Goal: Information Seeking & Learning: Learn about a topic

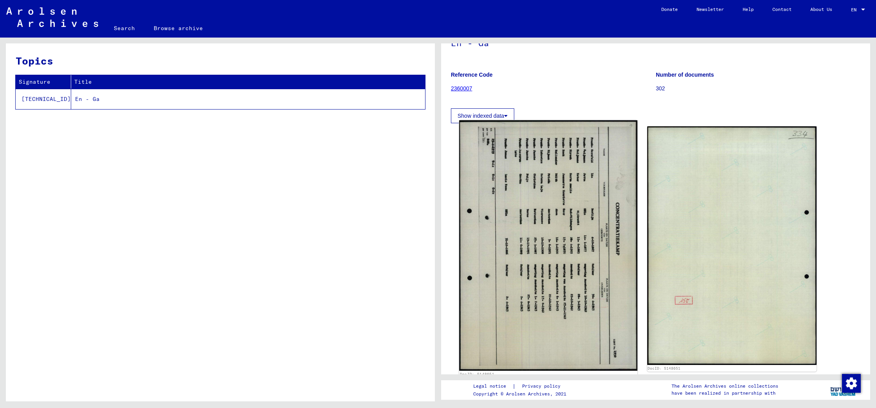
scroll to position [54, 0]
click at [547, 247] on img at bounding box center [548, 247] width 178 height 251
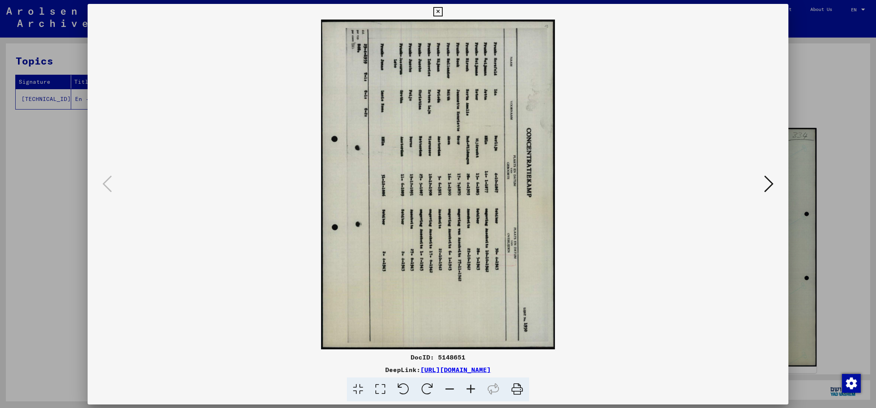
click at [547, 247] on img at bounding box center [438, 185] width 648 height 330
click at [771, 184] on icon at bounding box center [768, 183] width 9 height 19
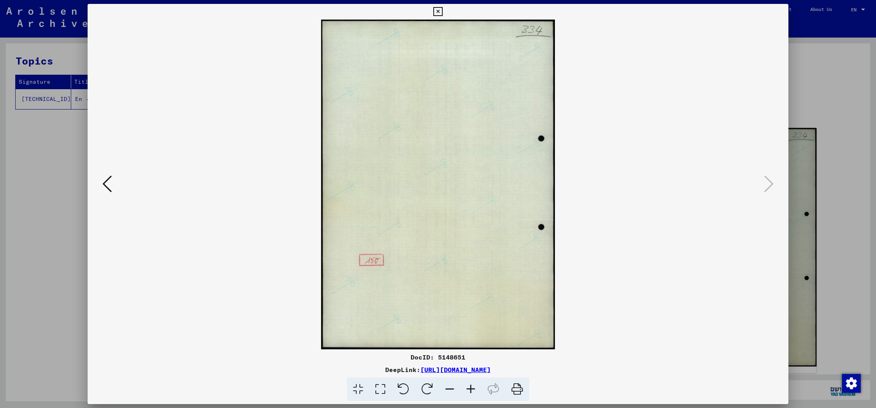
click at [106, 185] on icon at bounding box center [106, 183] width 9 height 19
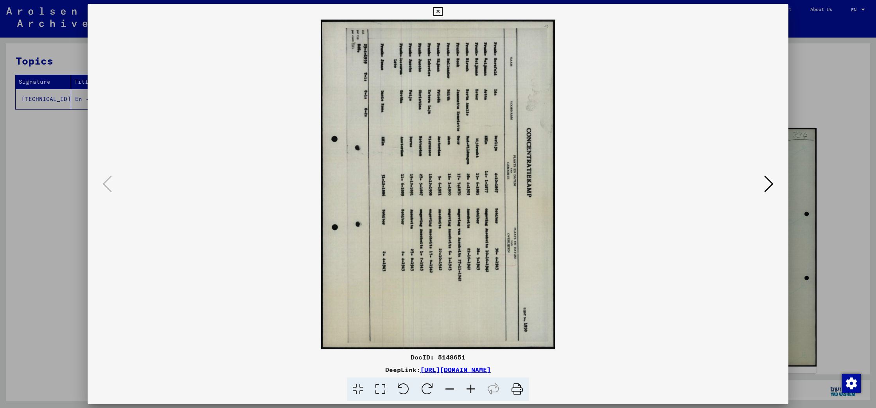
click at [766, 187] on icon at bounding box center [768, 183] width 9 height 19
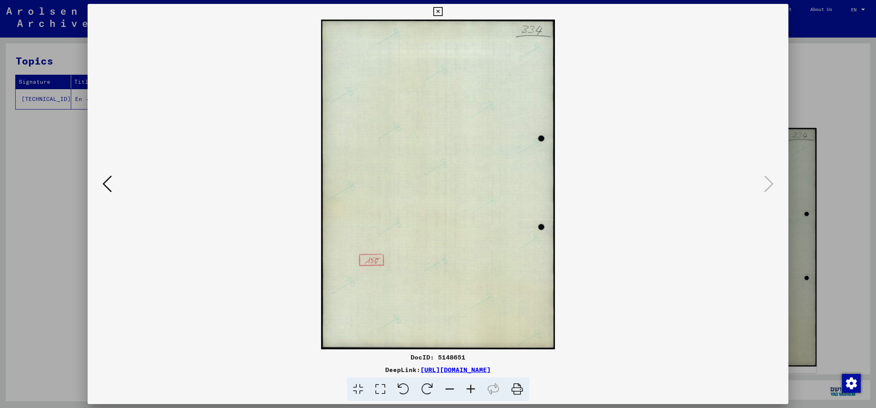
click at [109, 185] on icon at bounding box center [106, 183] width 9 height 19
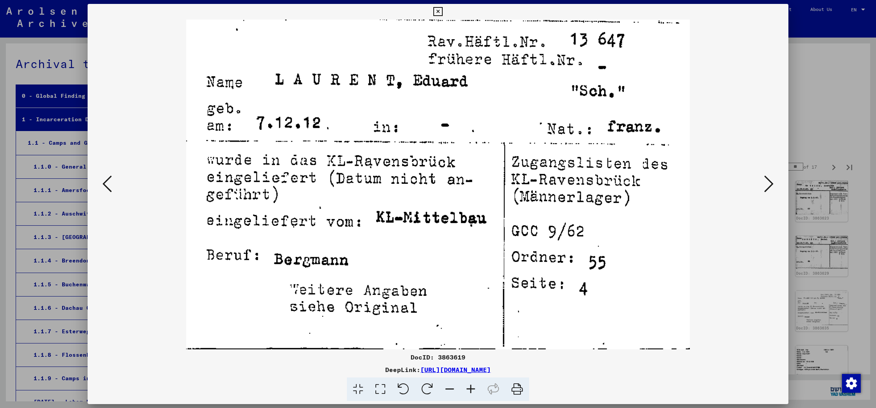
scroll to position [5610, 0]
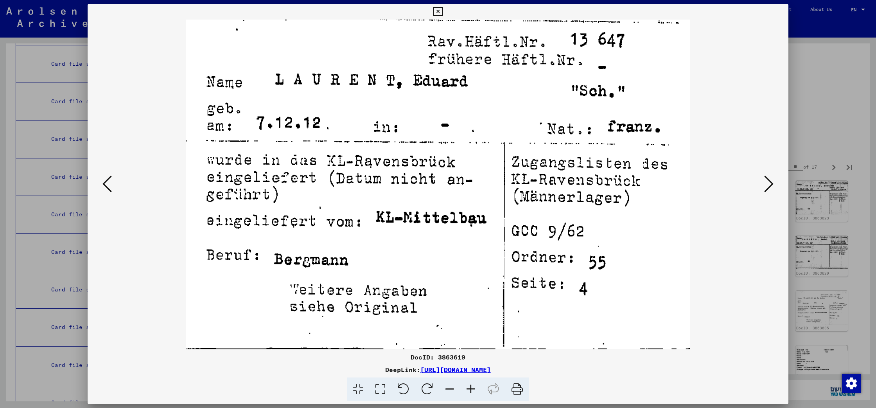
click at [108, 188] on icon at bounding box center [106, 183] width 9 height 19
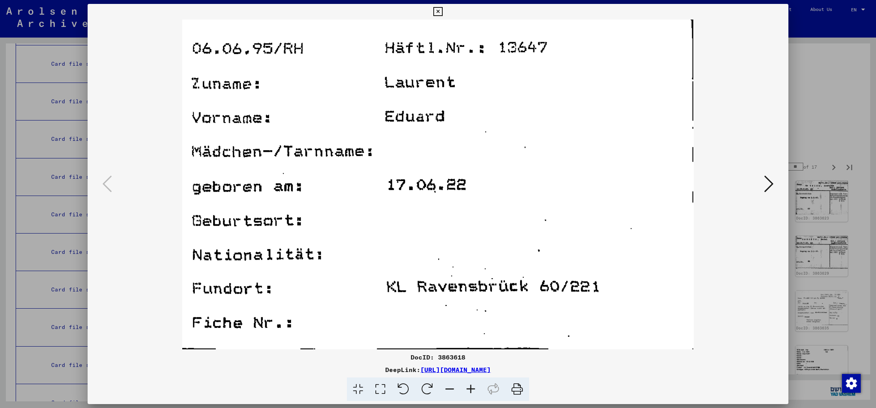
click at [442, 12] on icon at bounding box center [437, 11] width 9 height 9
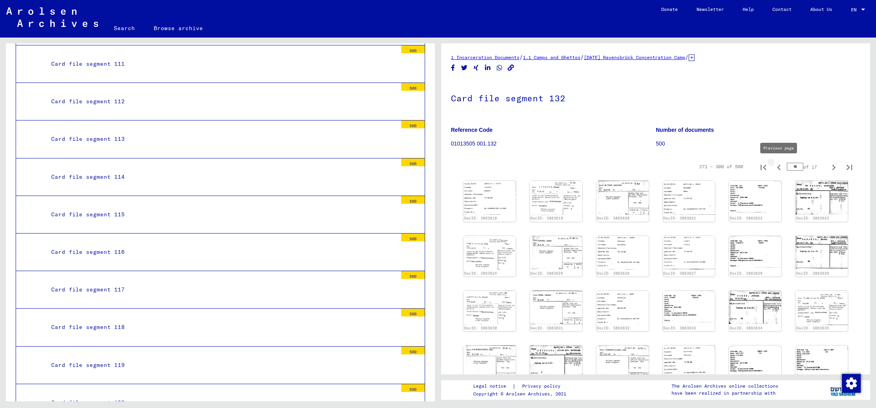
click at [777, 165] on icon "Previous page" at bounding box center [778, 167] width 11 height 11
type input "*"
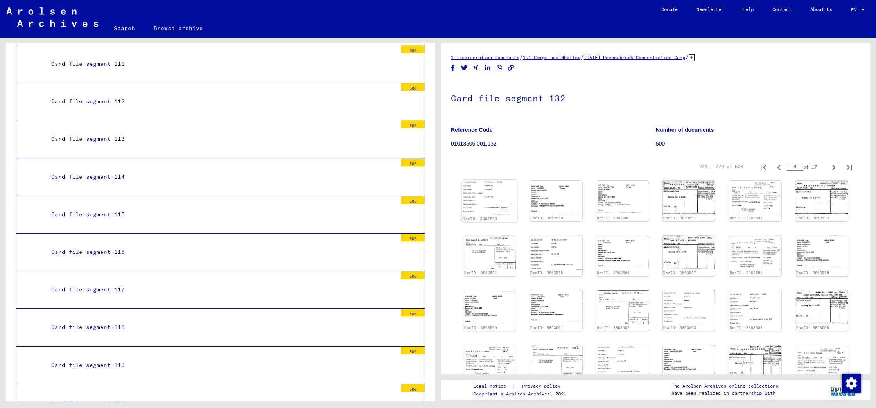
click at [486, 198] on img at bounding box center [489, 197] width 55 height 35
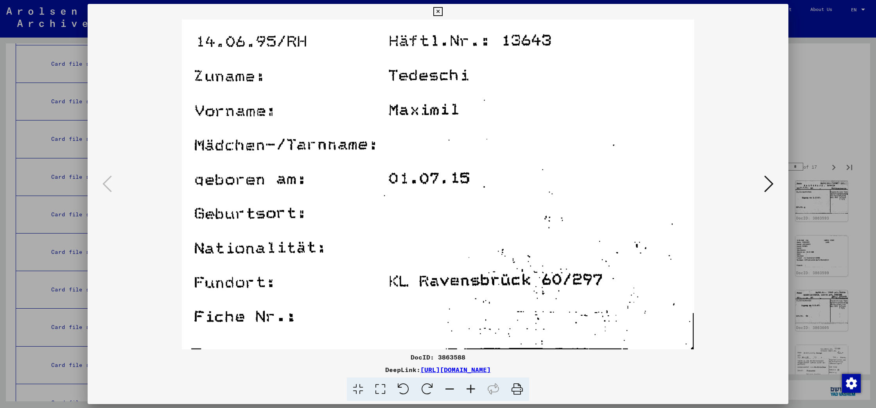
click at [768, 186] on icon at bounding box center [768, 183] width 9 height 19
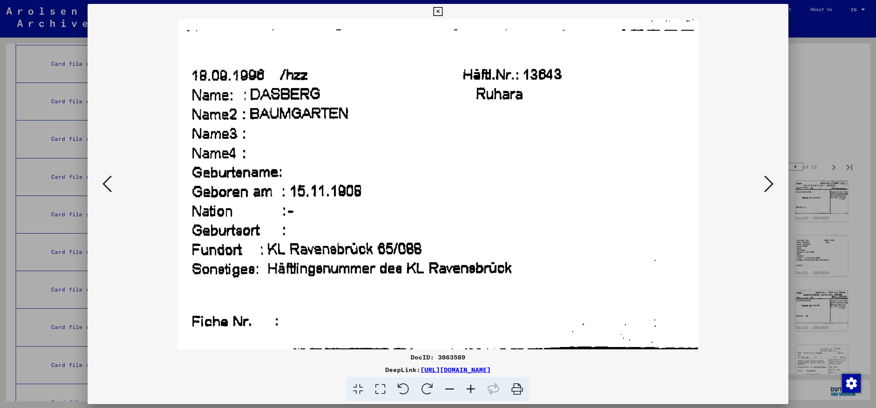
click at [768, 186] on icon at bounding box center [768, 183] width 9 height 19
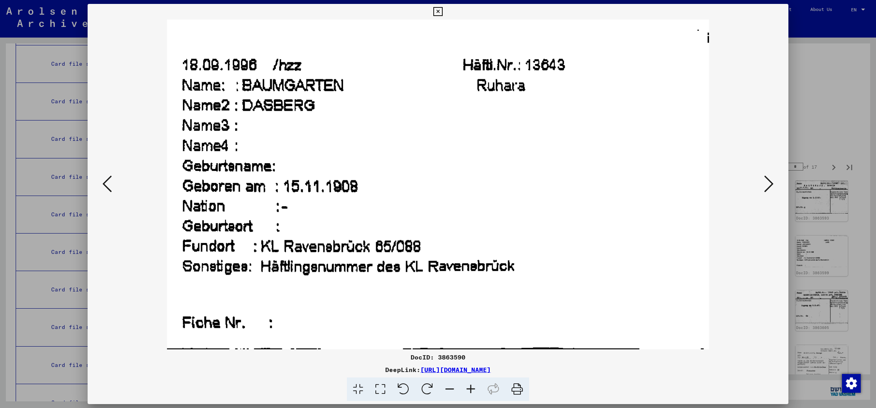
click at [768, 186] on icon at bounding box center [768, 183] width 9 height 19
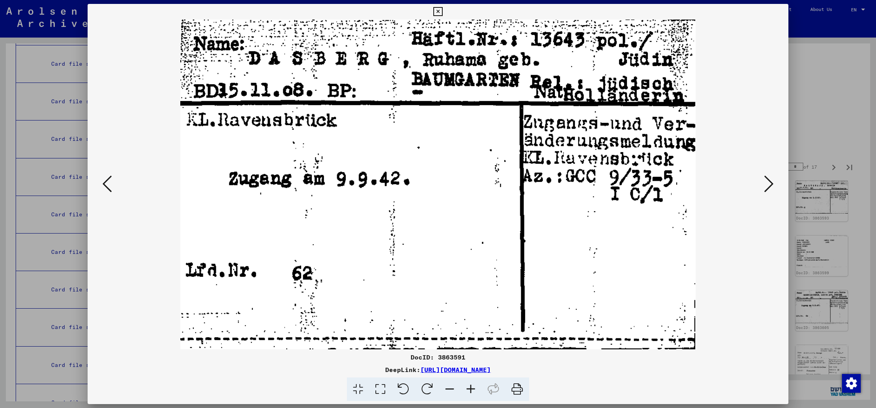
click at [768, 186] on icon at bounding box center [768, 183] width 9 height 19
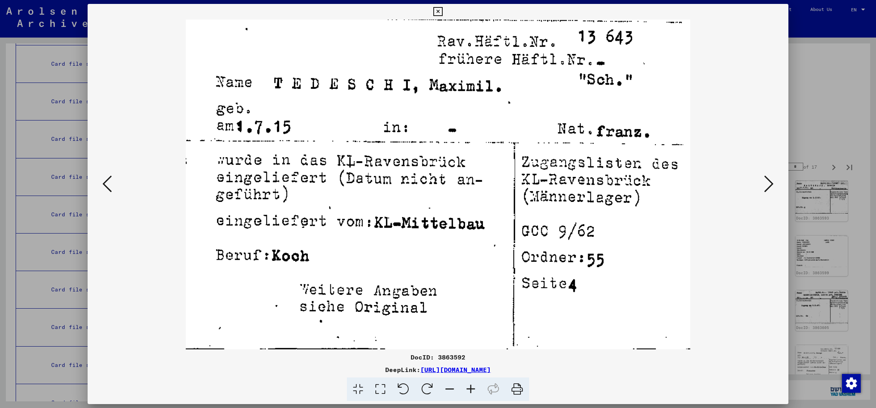
click at [768, 186] on icon at bounding box center [768, 183] width 9 height 19
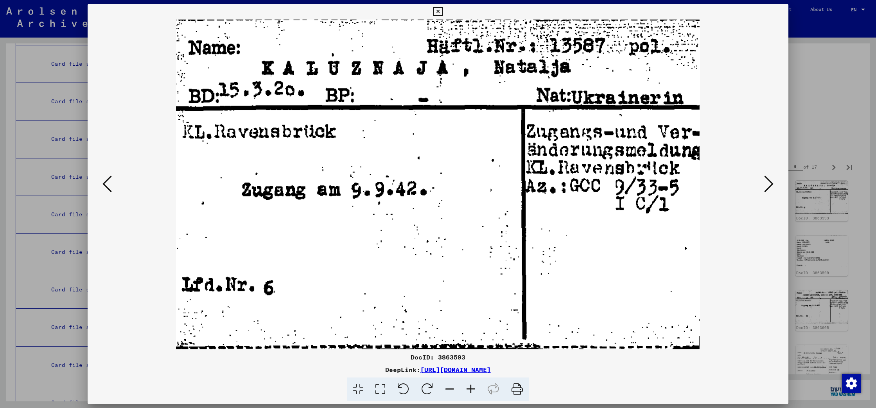
click at [768, 186] on icon at bounding box center [768, 183] width 9 height 19
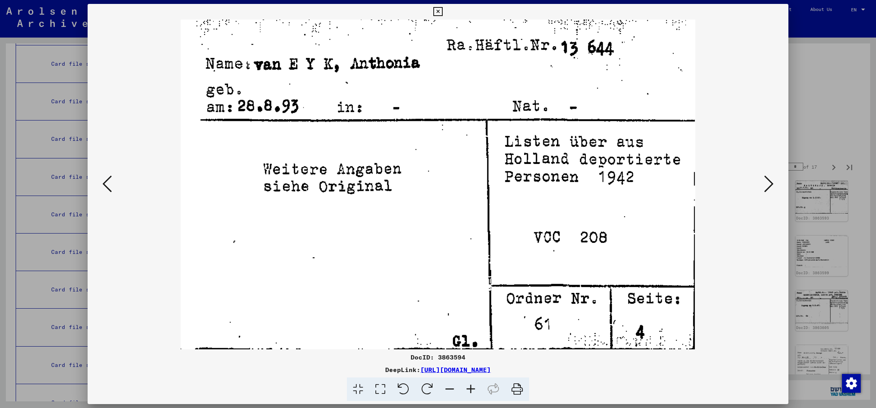
click at [768, 186] on icon at bounding box center [768, 183] width 9 height 19
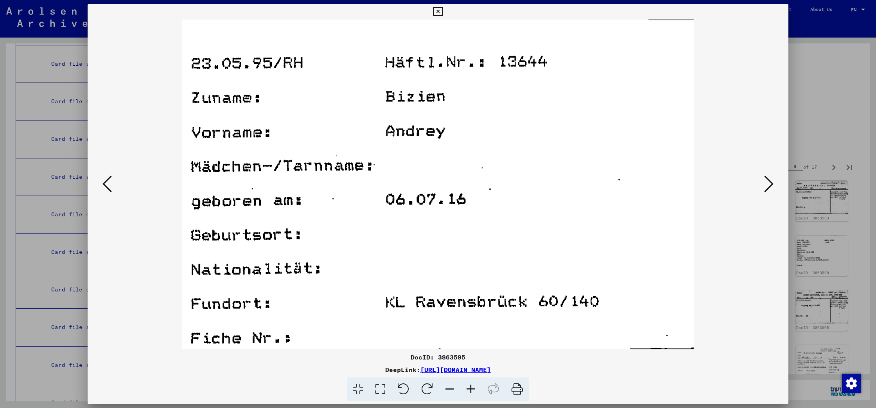
click at [768, 186] on icon at bounding box center [768, 183] width 9 height 19
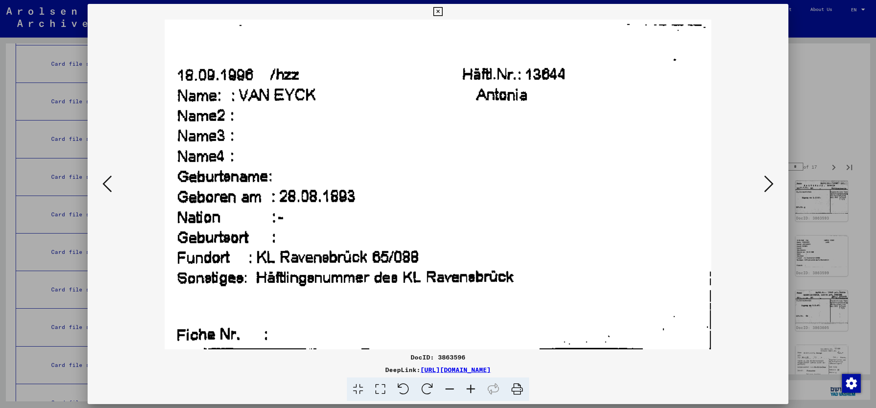
click at [768, 186] on icon at bounding box center [768, 183] width 9 height 19
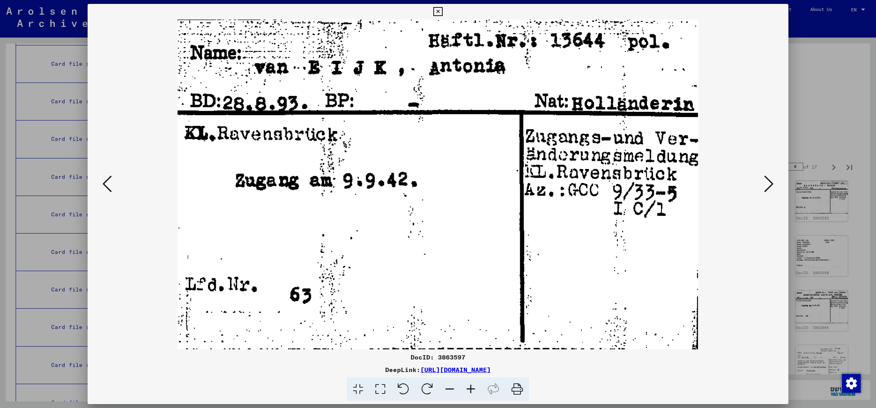
click at [768, 186] on icon at bounding box center [768, 183] width 9 height 19
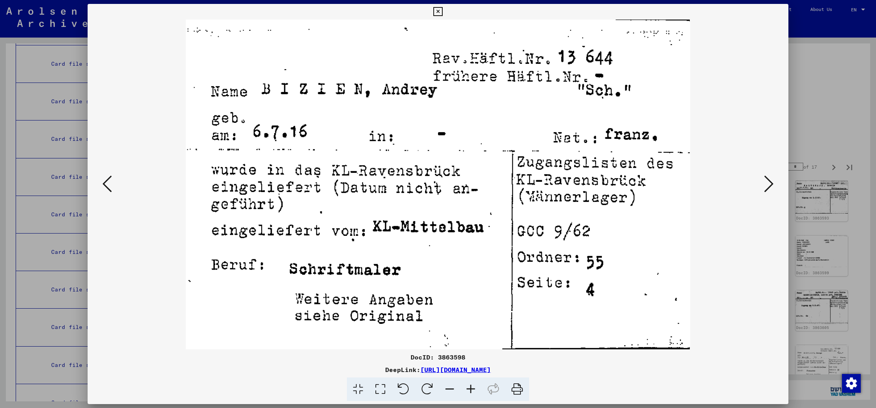
click at [768, 186] on icon at bounding box center [768, 183] width 9 height 19
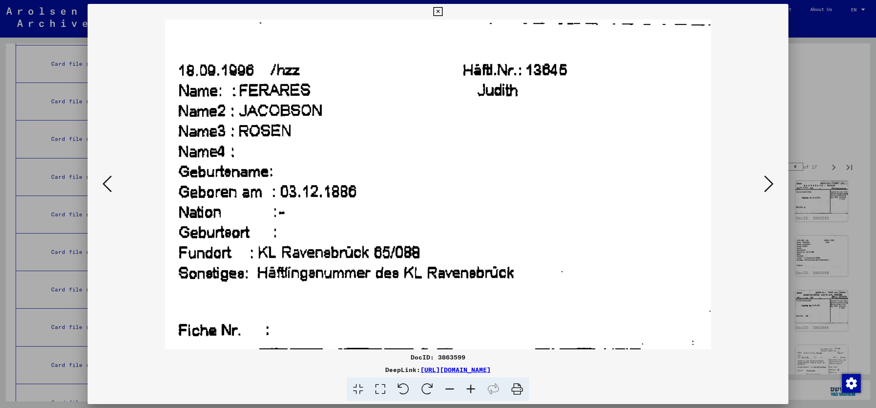
scroll to position [0, 0]
click at [768, 186] on icon at bounding box center [768, 183] width 9 height 19
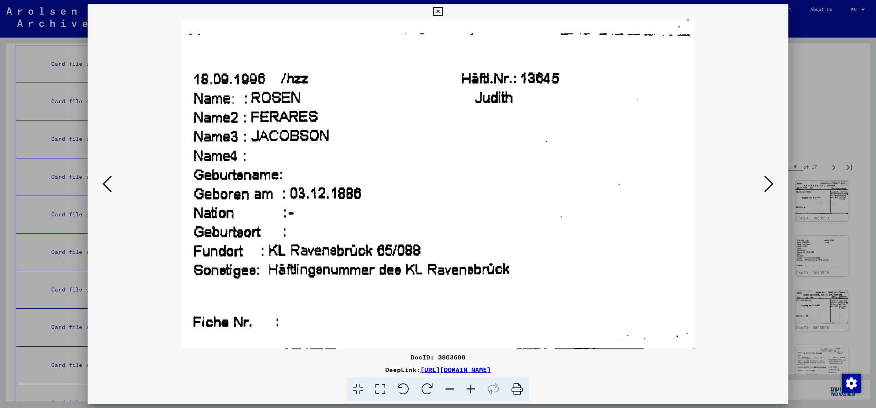
scroll to position [1, 0]
click at [768, 186] on icon at bounding box center [768, 183] width 9 height 19
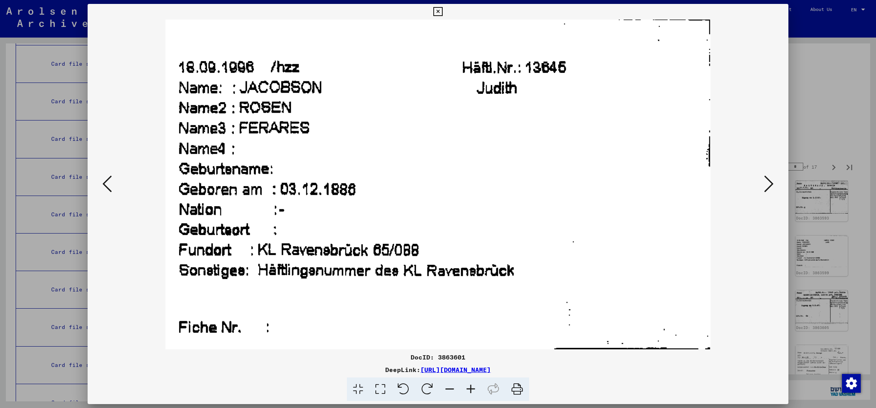
scroll to position [0, 0]
click at [768, 186] on icon at bounding box center [768, 183] width 9 height 19
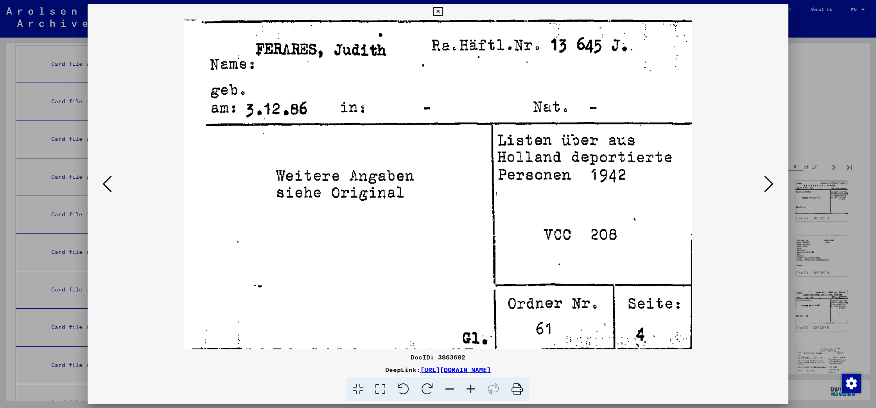
click at [768, 186] on icon at bounding box center [768, 183] width 9 height 19
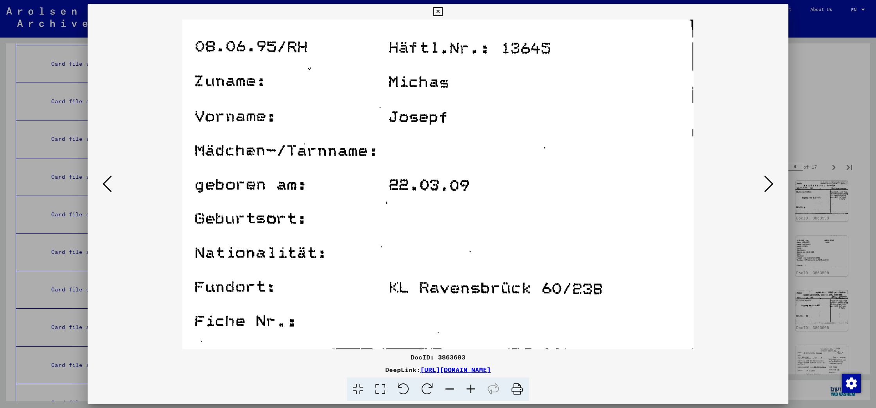
click at [107, 187] on icon at bounding box center [106, 183] width 9 height 19
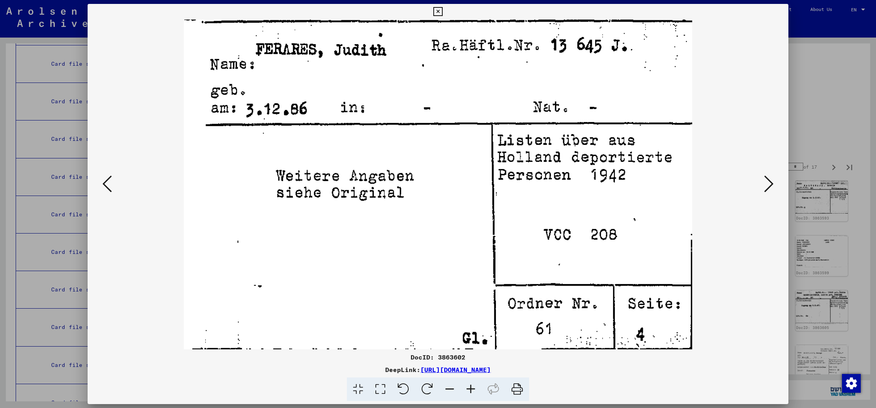
click at [107, 187] on icon at bounding box center [106, 183] width 9 height 19
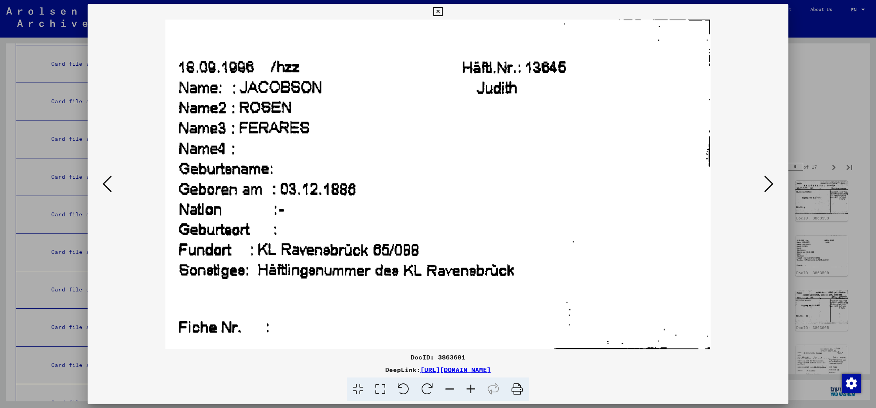
click at [519, 389] on icon at bounding box center [517, 389] width 24 height 24
click at [769, 187] on icon at bounding box center [768, 183] width 9 height 19
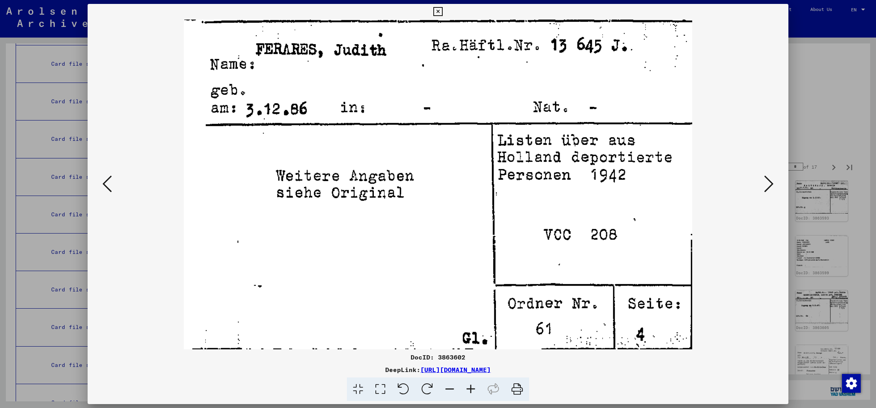
click at [517, 387] on icon at bounding box center [517, 389] width 24 height 24
click at [442, 10] on icon at bounding box center [437, 11] width 9 height 9
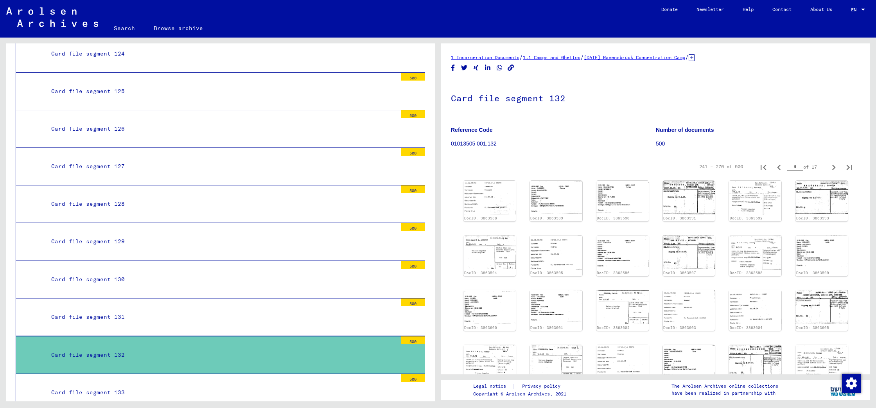
scroll to position [6108, 0]
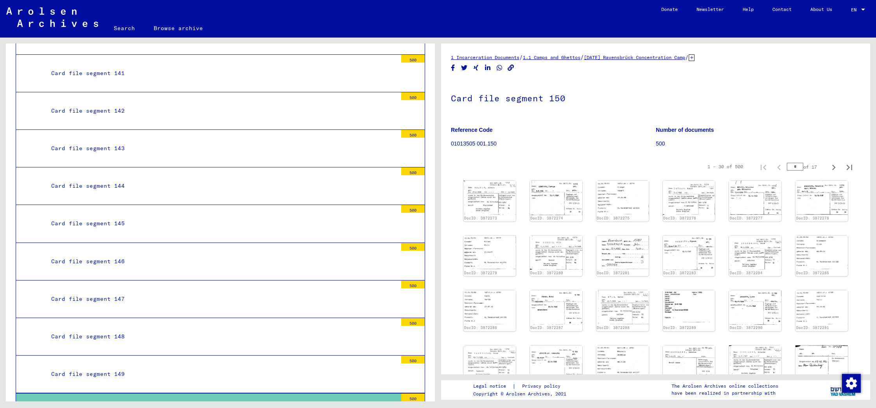
scroll to position [6809, 0]
